Goal: Information Seeking & Learning: Learn about a topic

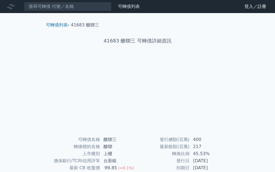
scroll to position [80, 0]
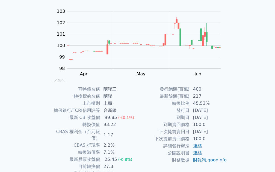
scroll to position [80, 0]
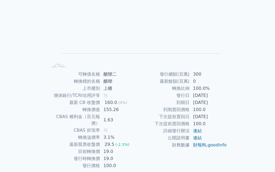
scroll to position [80, 0]
